Goal: Task Accomplishment & Management: Use online tool/utility

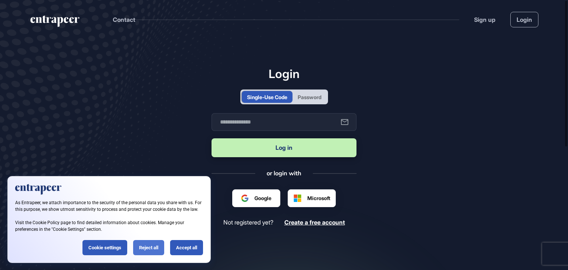
click at [153, 252] on div "Reject all" at bounding box center [148, 247] width 31 height 15
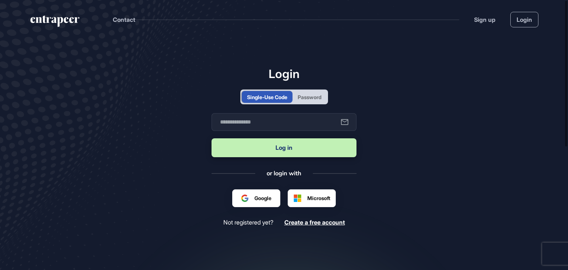
click at [317, 99] on div "Password" at bounding box center [310, 97] width 24 height 8
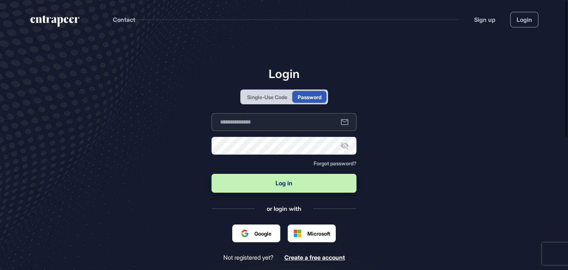
click at [298, 119] on input "text" at bounding box center [284, 122] width 145 height 18
type input "**********"
click at [212, 174] on button "Log in" at bounding box center [284, 183] width 145 height 19
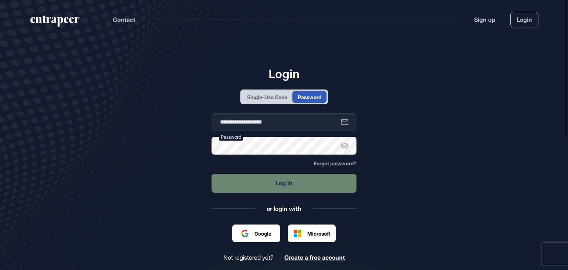
click at [344, 146] on icon at bounding box center [345, 145] width 8 height 7
click at [344, 146] on icon at bounding box center [345, 146] width 8 height 6
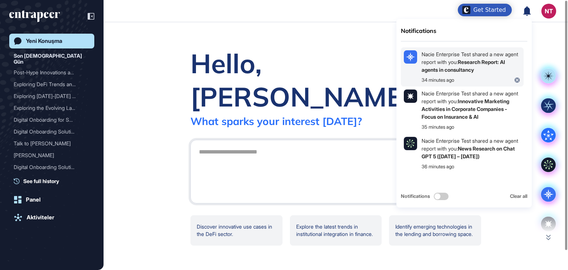
click at [469, 64] on div "Nacie Enterprise Test shared a new agent report with you: Research Report: AI a…" at bounding box center [471, 61] width 99 height 23
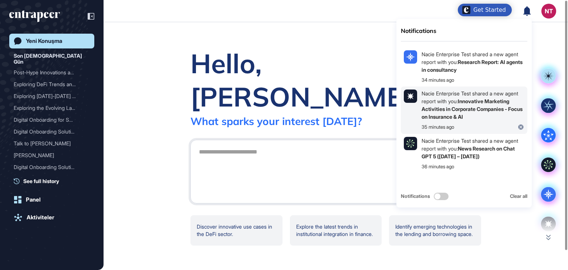
click at [457, 105] on b "Innovative Marketing Activities in Corporate Companies - Focus on Insurance & AI" at bounding box center [472, 109] width 101 height 22
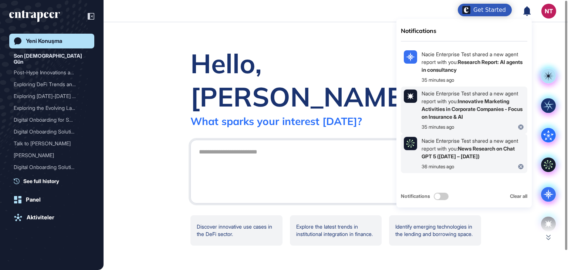
click at [481, 151] on b "News Research on Chat GPT 5 ([DATE] – [DATE])" at bounding box center [468, 152] width 93 height 14
